Goal: Register for event/course

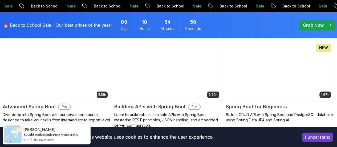
scroll to position [166, 0]
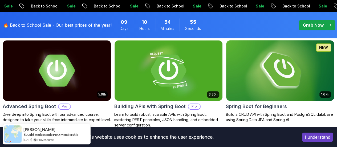
click at [276, 103] on h2 "Spring Boot for Beginners" at bounding box center [256, 106] width 61 height 7
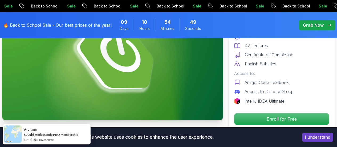
scroll to position [75, 0]
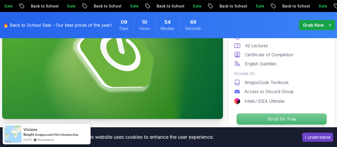
click at [268, 120] on p "Enroll for Free" at bounding box center [282, 118] width 90 height 11
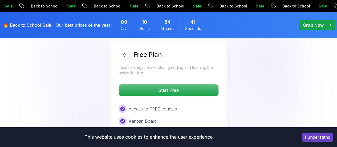
scroll to position [1149, 0]
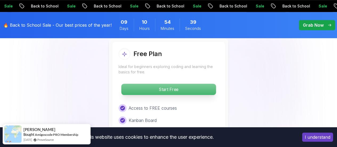
click at [194, 84] on p "Start Free" at bounding box center [168, 89] width 95 height 11
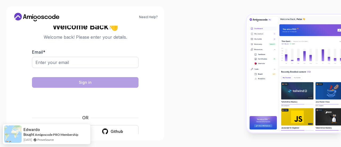
scroll to position [9, 0]
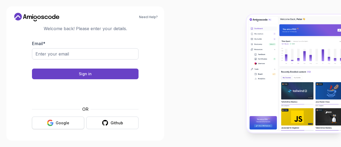
click at [64, 118] on button "Google" at bounding box center [58, 122] width 52 height 13
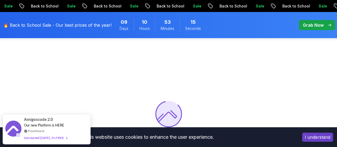
scroll to position [18, 0]
click at [326, 137] on button "I understand" at bounding box center [317, 136] width 31 height 9
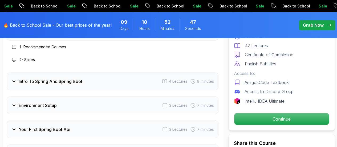
scroll to position [743, 0]
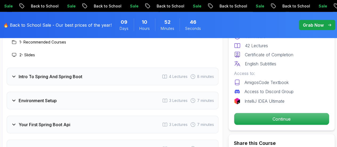
click at [133, 79] on div "Intro To Spring And Spring Boot 4 Lectures 8 minutes" at bounding box center [113, 77] width 212 height 18
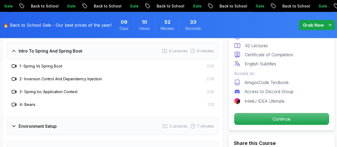
click at [51, 64] on h3 "1 - Spring Vs Spring Boot" at bounding box center [40, 65] width 43 height 5
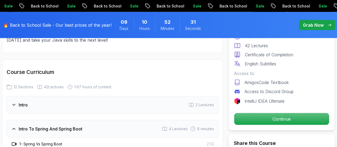
scroll to position [665, 0]
click at [82, 100] on div "Intro 2 Lectures" at bounding box center [113, 105] width 212 height 18
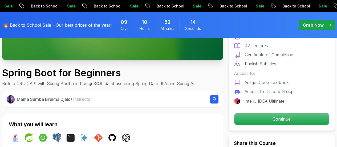
scroll to position [134, 0]
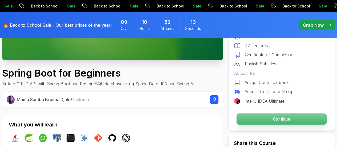
click at [270, 114] on p "Continue" at bounding box center [282, 118] width 90 height 11
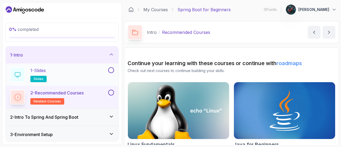
click at [77, 79] on div "1 - Slides slides" at bounding box center [58, 74] width 97 height 15
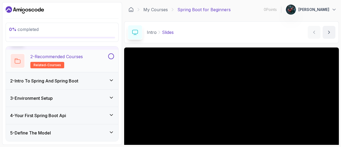
scroll to position [38, 0]
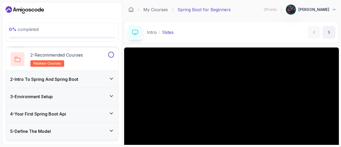
click at [91, 78] on div "2 - Intro To Spring And Spring Boot" at bounding box center [62, 79] width 104 height 6
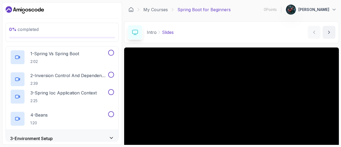
scroll to position [17, 0]
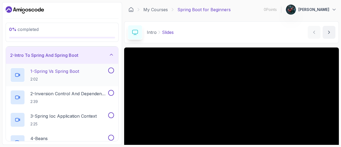
click at [83, 73] on div "1 - Spring Vs Spring Boot 2:02" at bounding box center [58, 74] width 97 height 15
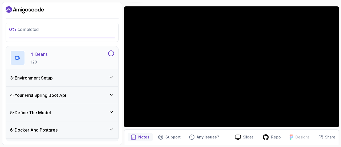
scroll to position [103, 0]
